Goal: Information Seeking & Learning: Understand process/instructions

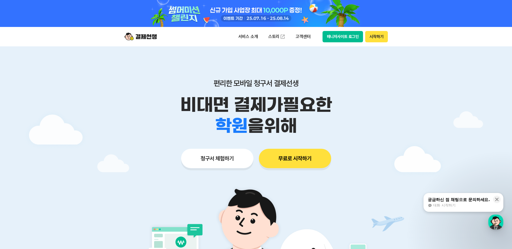
drag, startPoint x: 376, startPoint y: 39, endPoint x: 335, endPoint y: 40, distance: 41.1
click at [335, 40] on div "매니저사이트 로그인 시작하기" at bounding box center [355, 36] width 65 height 11
click at [335, 40] on button "매니저사이트 로그인" at bounding box center [343, 36] width 41 height 11
click at [257, 36] on p "서비스 소개" at bounding box center [248, 37] width 27 height 10
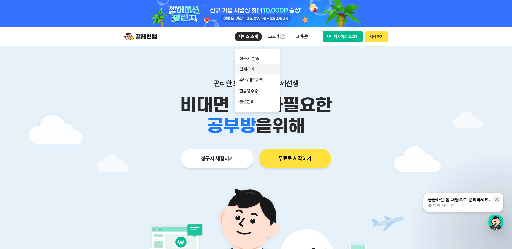
click at [259, 68] on link "결제하기" at bounding box center [257, 69] width 45 height 11
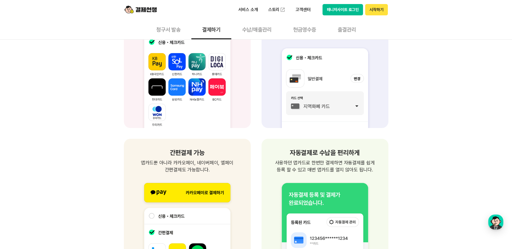
scroll to position [702, 0]
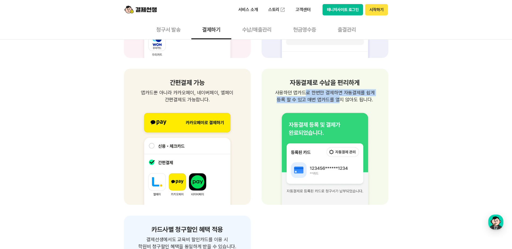
drag, startPoint x: 322, startPoint y: 94, endPoint x: 335, endPoint y: 103, distance: 15.1
click at [335, 103] on p "사용하던 앱카드로 한번만 결제하면 자동결제를 쉽게 등록 할 수 있고 매번 앱카드를 열지 않아도 됩니다." at bounding box center [325, 96] width 114 height 14
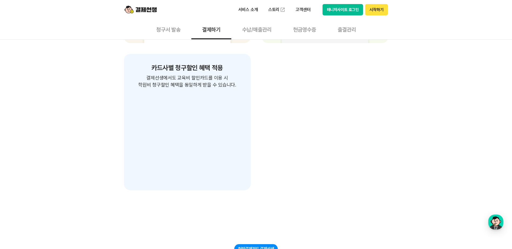
scroll to position [999, 0]
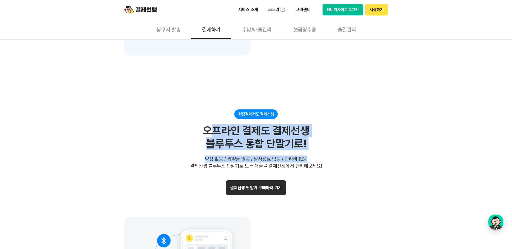
drag, startPoint x: 212, startPoint y: 131, endPoint x: 325, endPoint y: 151, distance: 115.2
click at [325, 151] on div "현장결제건도 결제선생 오프라인 결제도 결제선생 블루투스 통합 단말기로! 약정 없음 / 위약금 없음 / 월사용료 없음 / 관리비 없음 결제선생 …" at bounding box center [256, 140] width 265 height 60
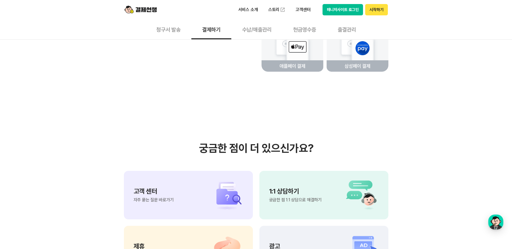
scroll to position [1441, 0]
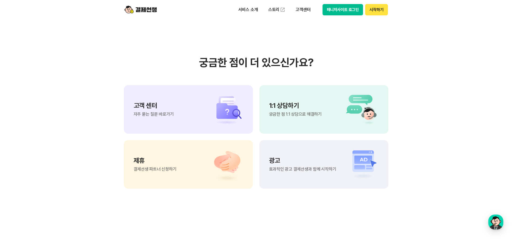
click at [196, 113] on div "고객 센터 자주 묻는 질문 바로가기" at bounding box center [188, 109] width 129 height 49
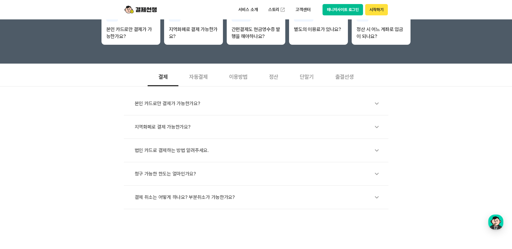
scroll to position [135, 0]
click at [201, 76] on div "자동결제" at bounding box center [198, 76] width 40 height 20
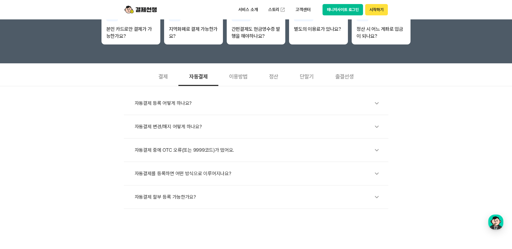
click at [181, 106] on div "자동결제 등록 어떻게 하나요?" at bounding box center [259, 103] width 248 height 12
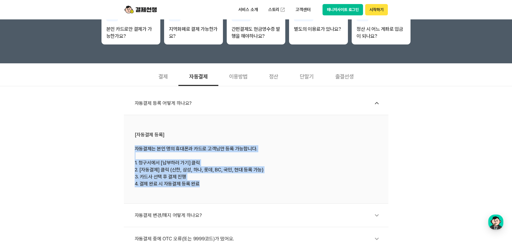
drag, startPoint x: 136, startPoint y: 146, endPoint x: 296, endPoint y: 193, distance: 167.4
click at [296, 193] on li "[자동결제 등록] 자동결제는 본인 명의 휴대폰과 카드로 고객님만 등록 가능합니다. 1. 청구서에서 [납부하러 가기] 클릭 2. [자동결제] 클…" at bounding box center [256, 159] width 265 height 89
click at [294, 190] on li "[자동결제 등록] 자동결제는 본인 명의 휴대폰과 카드로 고객님만 등록 가능합니다. 1. 청구서에서 [납부하러 가기] 클릭 2. [자동결제] 클…" at bounding box center [256, 159] width 265 height 89
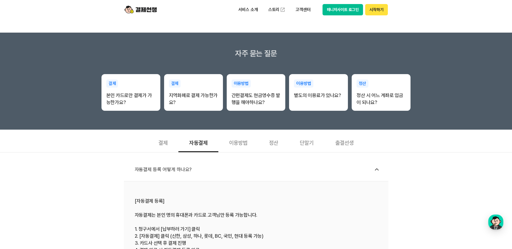
scroll to position [0, 0]
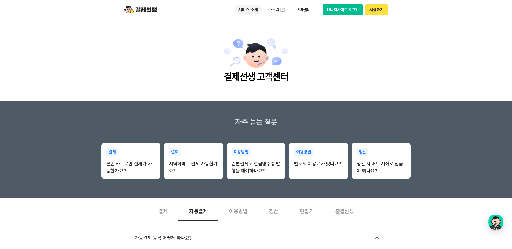
click at [254, 11] on p "서비스 소개" at bounding box center [248, 10] width 27 height 10
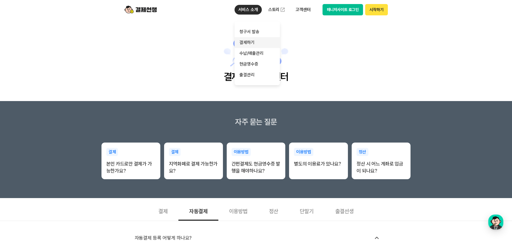
click at [258, 44] on link "결제하기" at bounding box center [257, 42] width 45 height 11
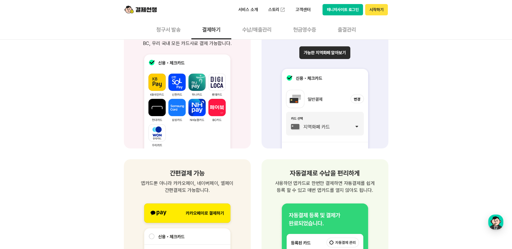
scroll to position [702, 0]
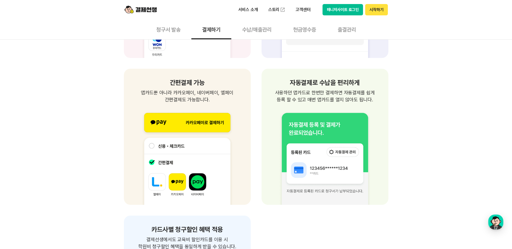
drag, startPoint x: 357, startPoint y: 96, endPoint x: 384, endPoint y: 99, distance: 27.7
click at [384, 99] on div "자동결제로 수납을 편리하게 사용하던 앱카드로 한번만 결제하면 자동결제를 쉽게 등록 할 수 있고 매번 앱카드를 열지 않아도 됩니다. 사용하던 앱…" at bounding box center [325, 137] width 127 height 136
click at [321, 101] on p "사용하던 앱카드로 한번만 결제하면 자동결제를 쉽게 등록 할 수 있고 매번 앱카드를 열지 않아도 됩니다." at bounding box center [325, 96] width 114 height 14
click at [220, 31] on button "결제하기" at bounding box center [211, 29] width 40 height 20
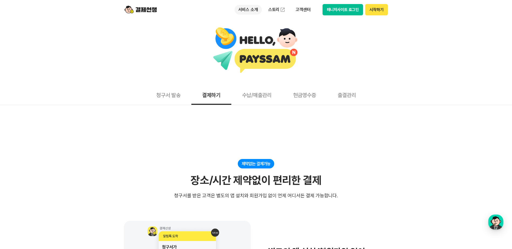
click at [249, 8] on p "서비스 소개" at bounding box center [248, 10] width 27 height 10
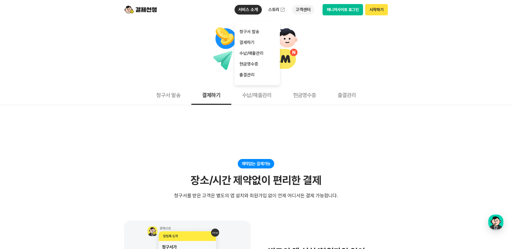
click at [302, 9] on p "고객센터" at bounding box center [303, 10] width 22 height 10
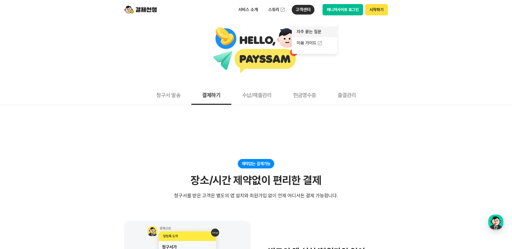
click at [312, 35] on link "자주 묻는 질문" at bounding box center [314, 31] width 45 height 11
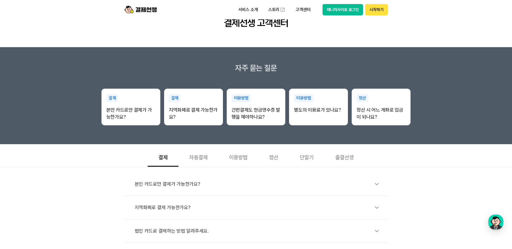
click at [201, 151] on div "자동결제" at bounding box center [198, 157] width 40 height 20
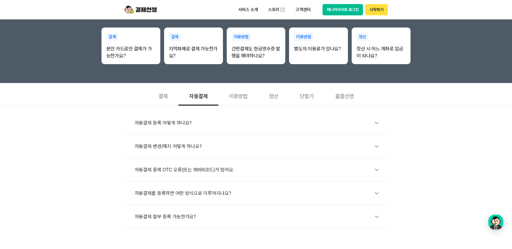
scroll to position [162, 0]
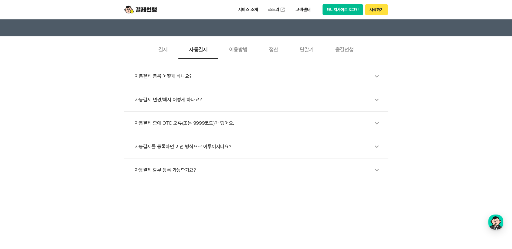
click at [219, 74] on div "자동결제 등록 어떻게 하나요?" at bounding box center [259, 76] width 248 height 12
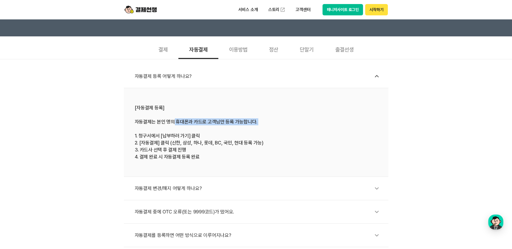
drag, startPoint x: 234, startPoint y: 129, endPoint x: 239, endPoint y: 131, distance: 6.1
click at [239, 131] on div "[자동결제 등록] 자동결제는 본인 명의 휴대폰과 카드로 고객님만 등록 가능합니다. 1. 청구서에서 [납부하러 가기] 클릭 2. [자동결제] 클…" at bounding box center [256, 132] width 243 height 56
click at [179, 196] on li "자동결제 변경/해지 어떻게 하나요?" at bounding box center [256, 188] width 265 height 23
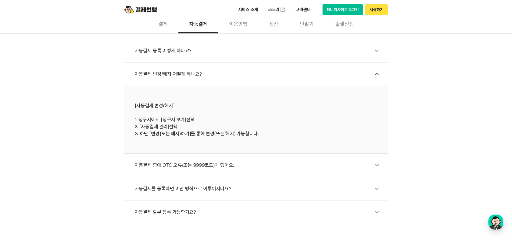
scroll to position [189, 0]
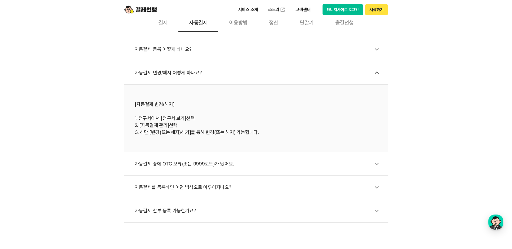
click at [180, 214] on div "자동결제 할부 등록 가능한가요?" at bounding box center [259, 211] width 248 height 12
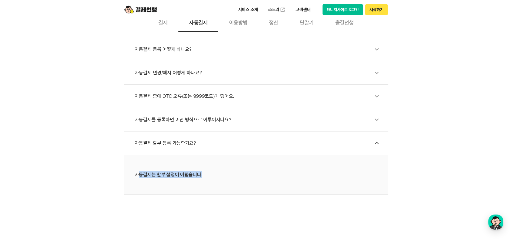
drag, startPoint x: 137, startPoint y: 180, endPoint x: 202, endPoint y: 179, distance: 64.8
click at [202, 179] on li "자동결제는 할부 설정이 어렵습니다." at bounding box center [256, 175] width 265 height 40
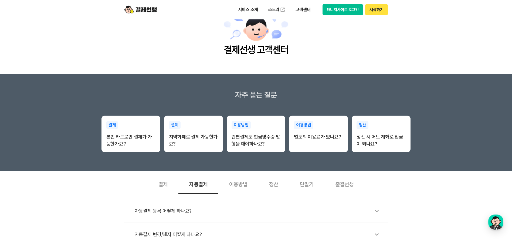
click at [244, 184] on div "이용방법" at bounding box center [238, 184] width 40 height 20
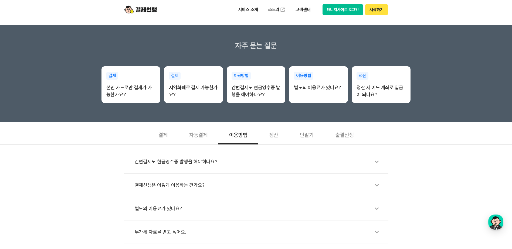
scroll to position [135, 0]
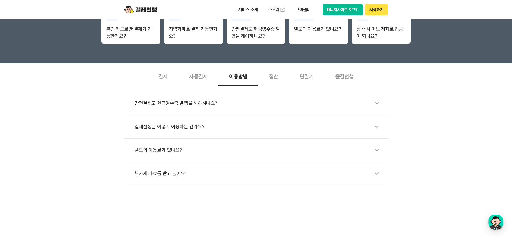
click at [169, 121] on div "결제선생은 어떻게 이용하는 건가요?" at bounding box center [259, 127] width 248 height 12
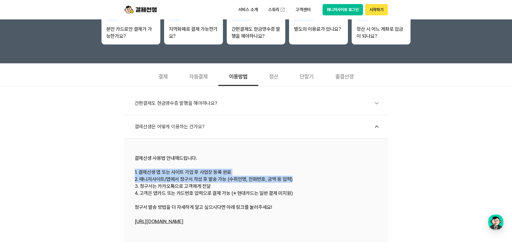
drag, startPoint x: 134, startPoint y: 172, endPoint x: 319, endPoint y: 179, distance: 185.1
click at [319, 179] on li "결제선생 사용법 안내해드립니다. 1. 결제선생 앱 또는 사이트 가입 후 사업장 등록 완료 2. 매니저사이트/앱에서 청구서 작성 후 발송 가능 …" at bounding box center [256, 190] width 265 height 103
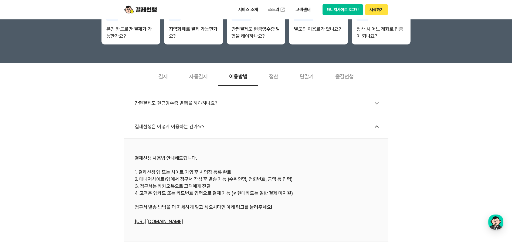
click at [260, 198] on div "결제선생 사용법 안내해드립니다. 1. 결제선생 앱 또는 사이트 가입 후 사업장 등록 완료 2. 매니저사이트/앱에서 청구서 작성 후 발송 가능 …" at bounding box center [256, 190] width 243 height 70
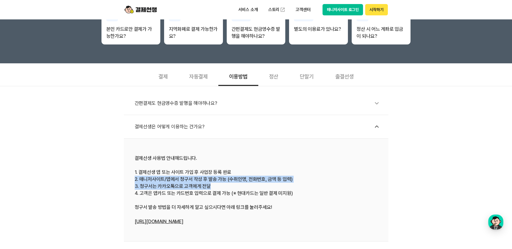
drag, startPoint x: 124, startPoint y: 177, endPoint x: 253, endPoint y: 184, distance: 128.4
click at [253, 184] on li "결제선생 사용법 안내해드립니다. 1. 결제선생 앱 또는 사이트 가입 후 사업장 등록 완료 2. 매니저사이트/앱에서 청구서 작성 후 발송 가능 …" at bounding box center [256, 190] width 265 height 103
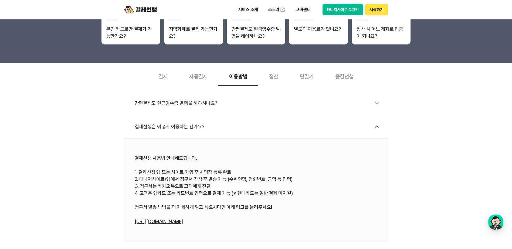
click at [219, 195] on div "결제선생 사용법 안내해드립니다. 1. 결제선생 앱 또는 사이트 가입 후 사업장 등록 완료 2. 매니저사이트/앱에서 청구서 작성 후 발송 가능 …" at bounding box center [256, 190] width 243 height 70
click at [172, 221] on link "[URL][DOMAIN_NAME]" at bounding box center [159, 222] width 49 height 6
drag, startPoint x: 165, startPoint y: 170, endPoint x: 213, endPoint y: 172, distance: 47.5
click at [213, 172] on div "결제선생 사용법 안내해드립니다. 1. 결제선생 앱 또는 사이트 가입 후 사업장 등록 완료 2. 매니저사이트/앱에서 청구서 작성 후 발송 가능 …" at bounding box center [256, 190] width 243 height 70
drag, startPoint x: 155, startPoint y: 180, endPoint x: 171, endPoint y: 178, distance: 16.8
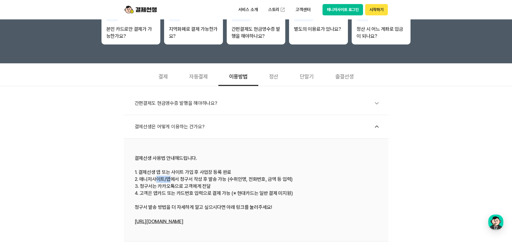
click at [171, 178] on div "결제선생 사용법 안내해드립니다. 1. 결제선생 앱 또는 사이트 가입 후 사업장 등록 완료 2. 매니저사이트/앱에서 청구서 작성 후 발송 가능 …" at bounding box center [256, 190] width 243 height 70
click at [195, 184] on div "결제선생 사용법 안내해드립니다. 1. 결제선생 앱 또는 사이트 가입 후 사업장 등록 완료 2. 매니저사이트/앱에서 청구서 작성 후 발송 가능 …" at bounding box center [256, 190] width 243 height 70
drag, startPoint x: 167, startPoint y: 187, endPoint x: 212, endPoint y: 189, distance: 45.1
click at [212, 189] on div "결제선생 사용법 안내해드립니다. 1. 결제선생 앱 또는 사이트 가입 후 사업장 등록 완료 2. 매니저사이트/앱에서 청구서 작성 후 발송 가능 …" at bounding box center [256, 190] width 243 height 70
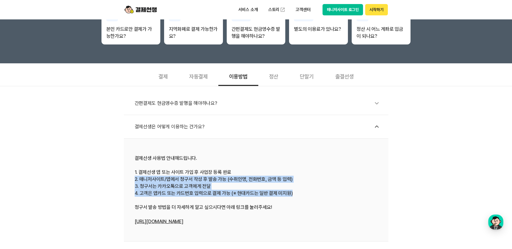
copy div "2. 매니저사이트/앱에서 청구서 작성 후 발송 가능 (수취인명, 전화번호, 금액 등 입력) 3. 청구서는 카카오톡으로 고객에게 전달 4. 고객…"
drag, startPoint x: 135, startPoint y: 180, endPoint x: 294, endPoint y: 195, distance: 160.3
click at [294, 195] on div "결제선생 사용법 안내해드립니다. 1. 결제선생 앱 또는 사이트 가입 후 사업장 등록 완료 2. 매니저사이트/앱에서 청구서 작성 후 발송 가능 …" at bounding box center [256, 190] width 243 height 70
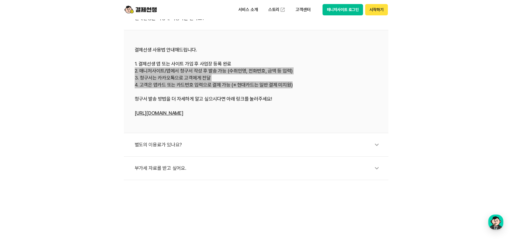
scroll to position [324, 0]
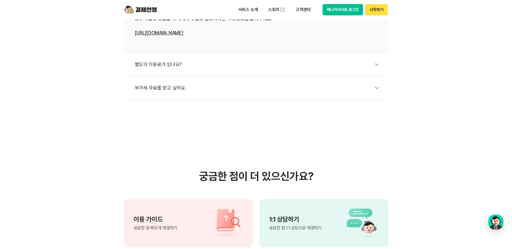
click at [186, 83] on div "부가세 자료를 받고 싶어요." at bounding box center [259, 88] width 248 height 12
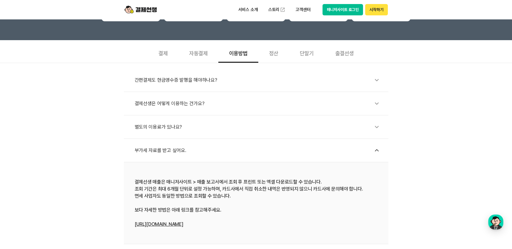
scroll to position [54, 0]
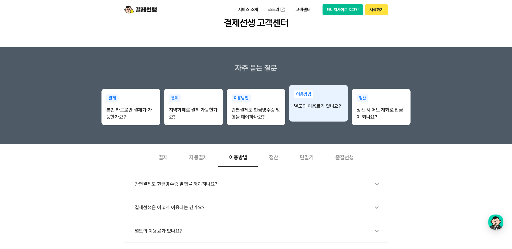
click at [325, 103] on div "이용방법 별도의 이용료가 있나요?" at bounding box center [318, 100] width 59 height 30
click at [325, 103] on p "별도의 이용료가 있나요?" at bounding box center [318, 106] width 49 height 7
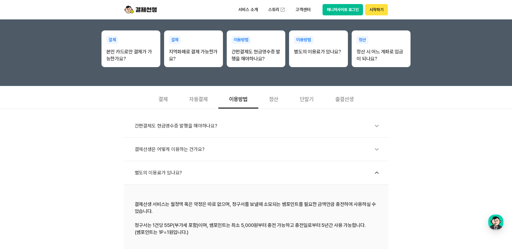
scroll to position [135, 0]
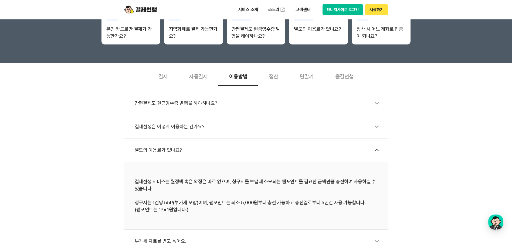
click at [226, 143] on li "별도의 이용료가 있나요?" at bounding box center [256, 150] width 265 height 23
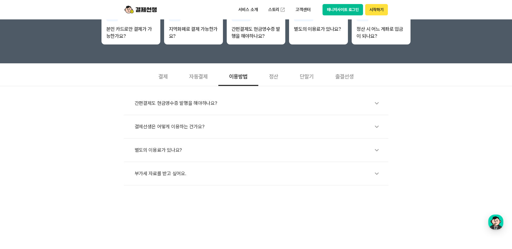
click at [226, 143] on li "별도의 이용료가 있나요?" at bounding box center [256, 150] width 265 height 23
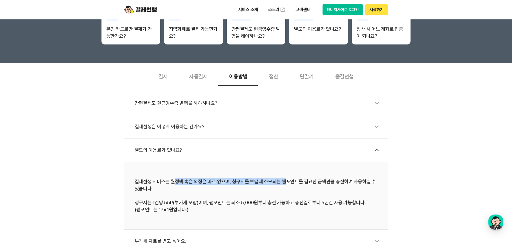
drag, startPoint x: 187, startPoint y: 176, endPoint x: 283, endPoint y: 181, distance: 95.7
click at [283, 181] on li "결제선생 서비스는 월정액 혹은 약정은 따로 없으며, 청구서를 보낼때 소모되는 쌤포인트를 필요한 금액만큼 충전하여 사용하실 수 있습니다. 청구서…" at bounding box center [256, 196] width 265 height 68
click at [283, 181] on div "결제선생 서비스는 월정액 혹은 약정은 따로 없으며, 청구서를 보낼때 소모되는 쌤포인트를 필요한 금액만큼 충전하여 사용하실 수 있습니다. 청구서…" at bounding box center [256, 195] width 243 height 35
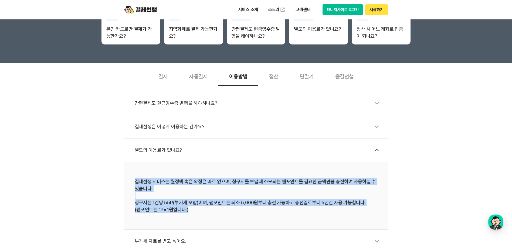
drag, startPoint x: 128, startPoint y: 181, endPoint x: 225, endPoint y: 211, distance: 101.8
click at [225, 211] on li "결제선생 서비스는 월정액 혹은 약정은 따로 없으며, 청구서를 보낼때 소모되는 쌤포인트를 필요한 금액만큼 충전하여 사용하실 수 있습니다. 청구서…" at bounding box center [256, 196] width 265 height 68
click at [225, 212] on div "결제선생 서비스는 월정액 혹은 약정은 따로 없으며, 청구서를 보낼때 소모되는 쌤포인트를 필요한 금액만큼 충전하여 사용하실 수 있습니다. 청구서…" at bounding box center [256, 195] width 243 height 35
drag, startPoint x: 129, startPoint y: 176, endPoint x: 199, endPoint y: 207, distance: 76.4
click at [199, 207] on li "결제선생 서비스는 월정액 혹은 약정은 따로 없으며, 청구서를 보낼때 소모되는 쌤포인트를 필요한 금액만큼 충전하여 사용하실 수 있습니다. 청구서…" at bounding box center [256, 196] width 265 height 68
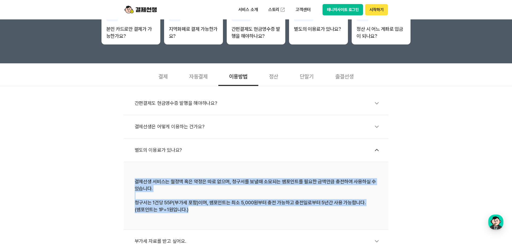
copy div "결제선생 서비스는 월정액 혹은 약정은 따로 없으며, 청구서를 보낼때 소모되는 쌤포인트를 필요한 금액만큼 충전하여 사용하실 수 있습니다. 청구서…"
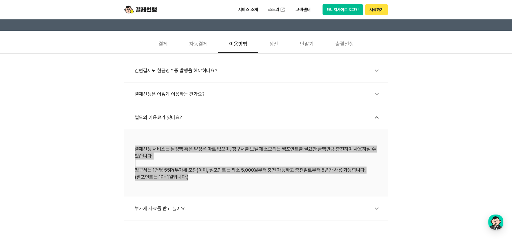
scroll to position [162, 0]
